Goal: Navigation & Orientation: Find specific page/section

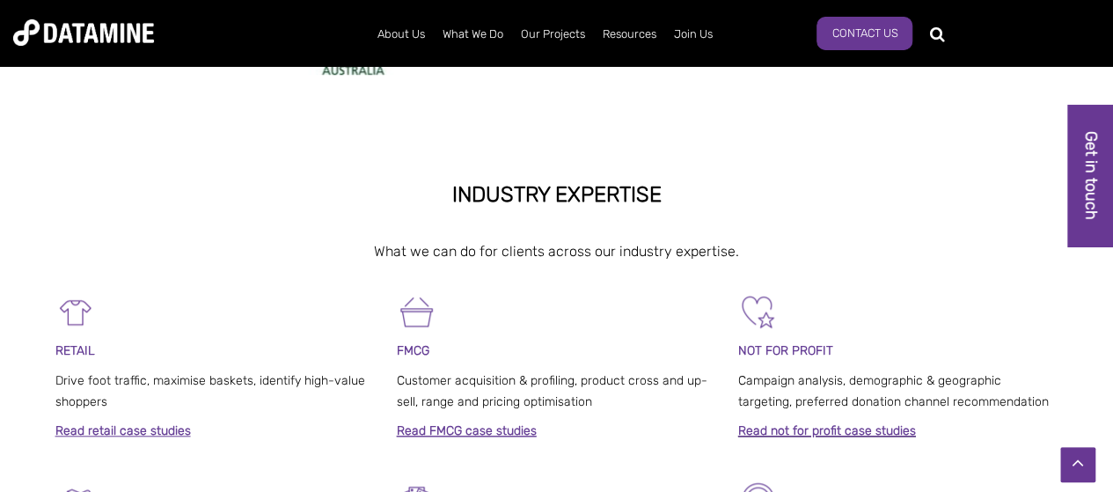
scroll to position [880, 0]
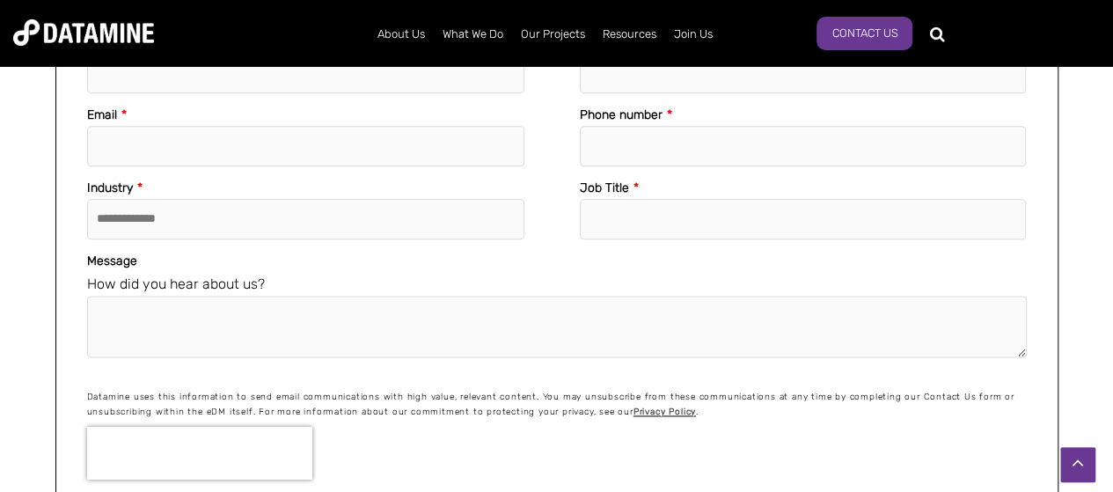
scroll to position [8102, 0]
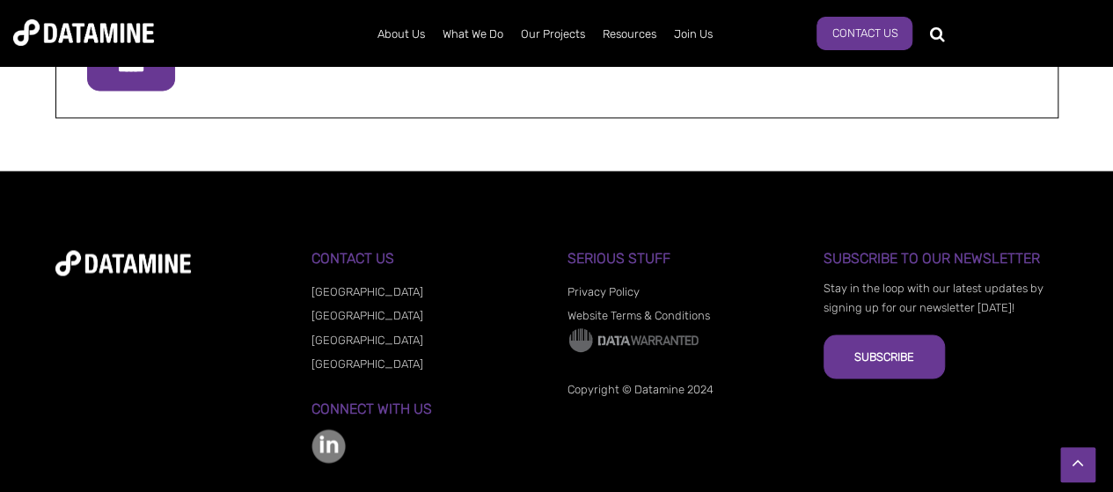
click at [687, 187] on div "**********" at bounding box center [556, 357] width 1113 height 372
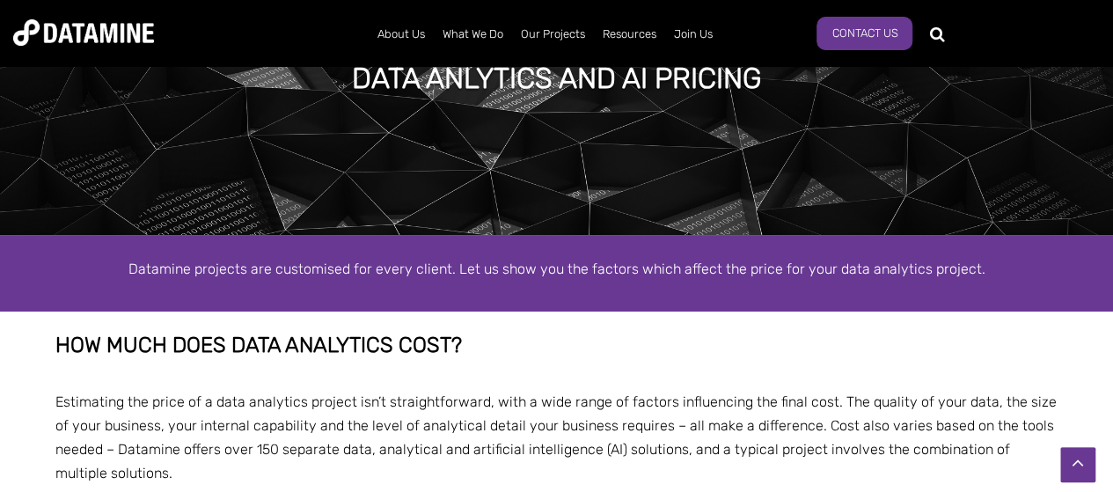
scroll to position [0, 0]
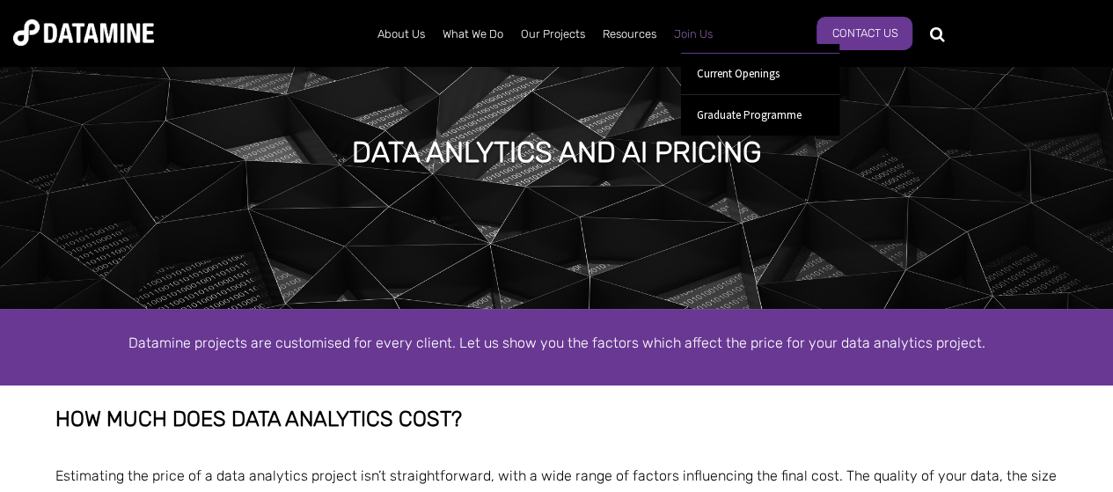
click at [681, 29] on link "Join Us" at bounding box center [693, 34] width 56 height 46
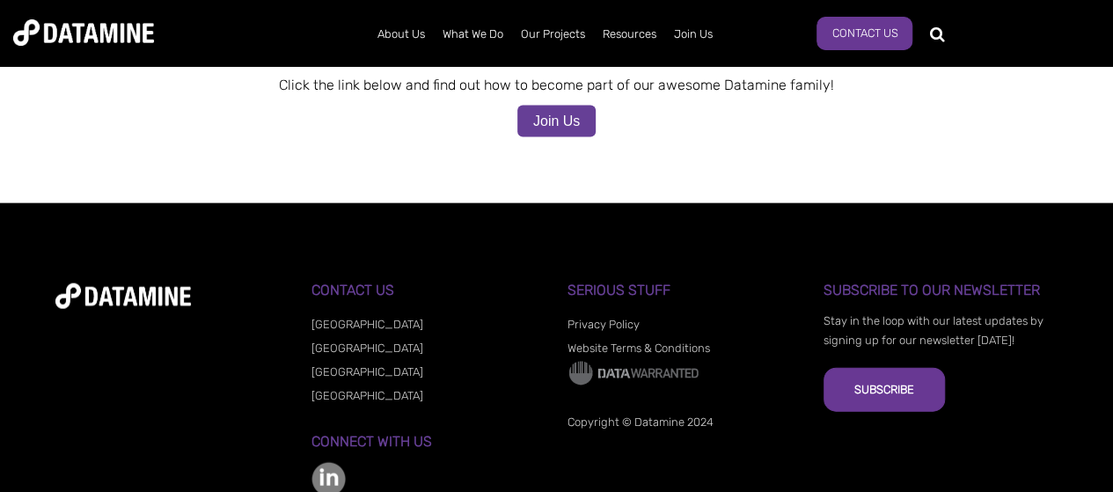
scroll to position [1985, 0]
